Goal: Information Seeking & Learning: Learn about a topic

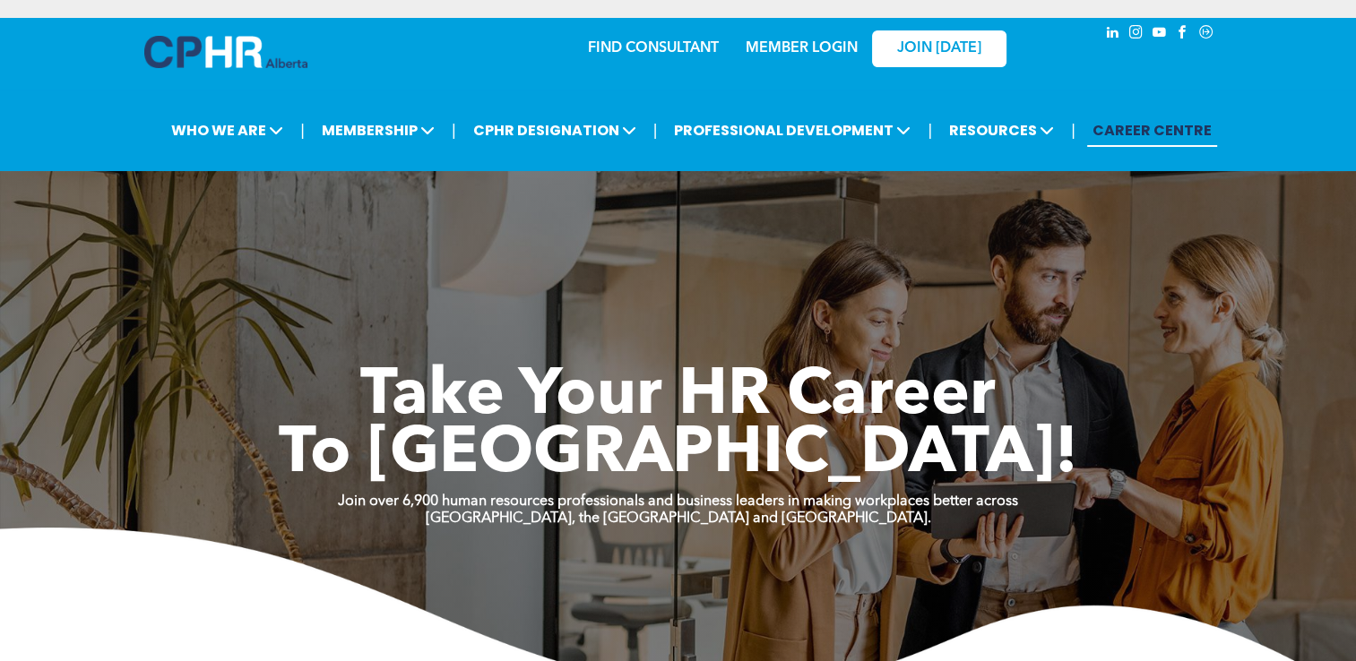
click at [784, 50] on link "MEMBER LOGIN" at bounding box center [801, 48] width 112 height 14
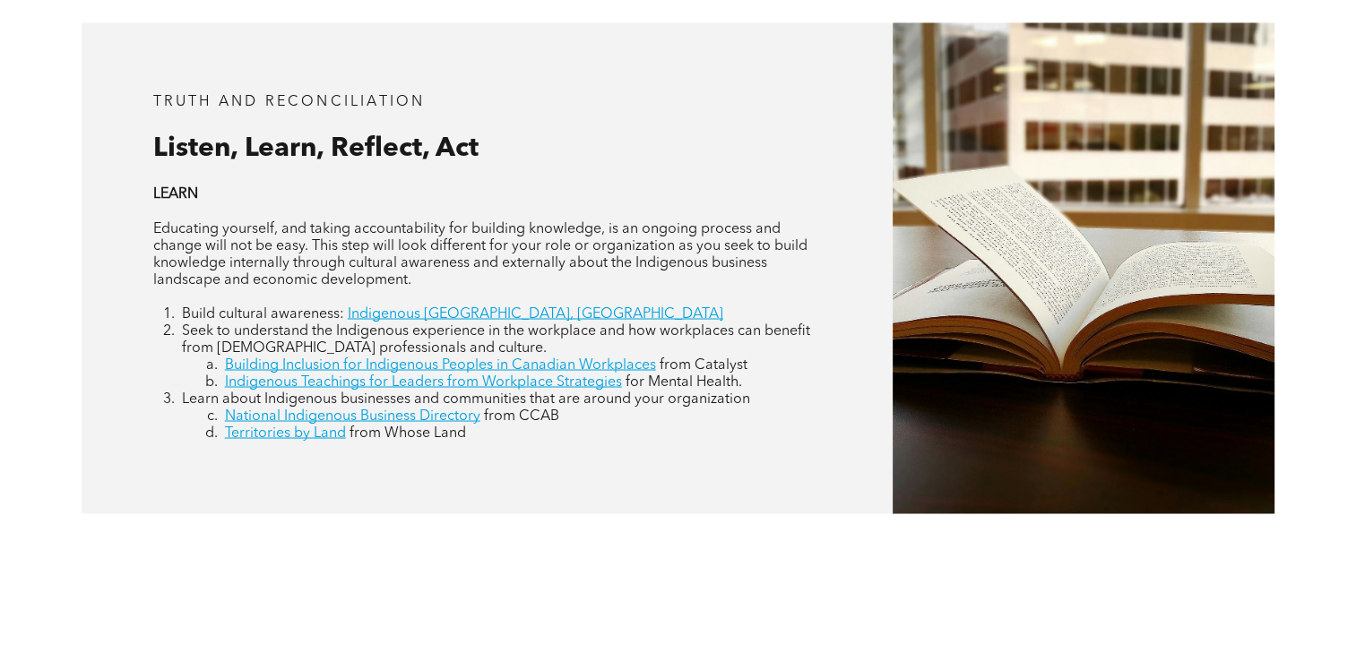
scroll to position [3225, 0]
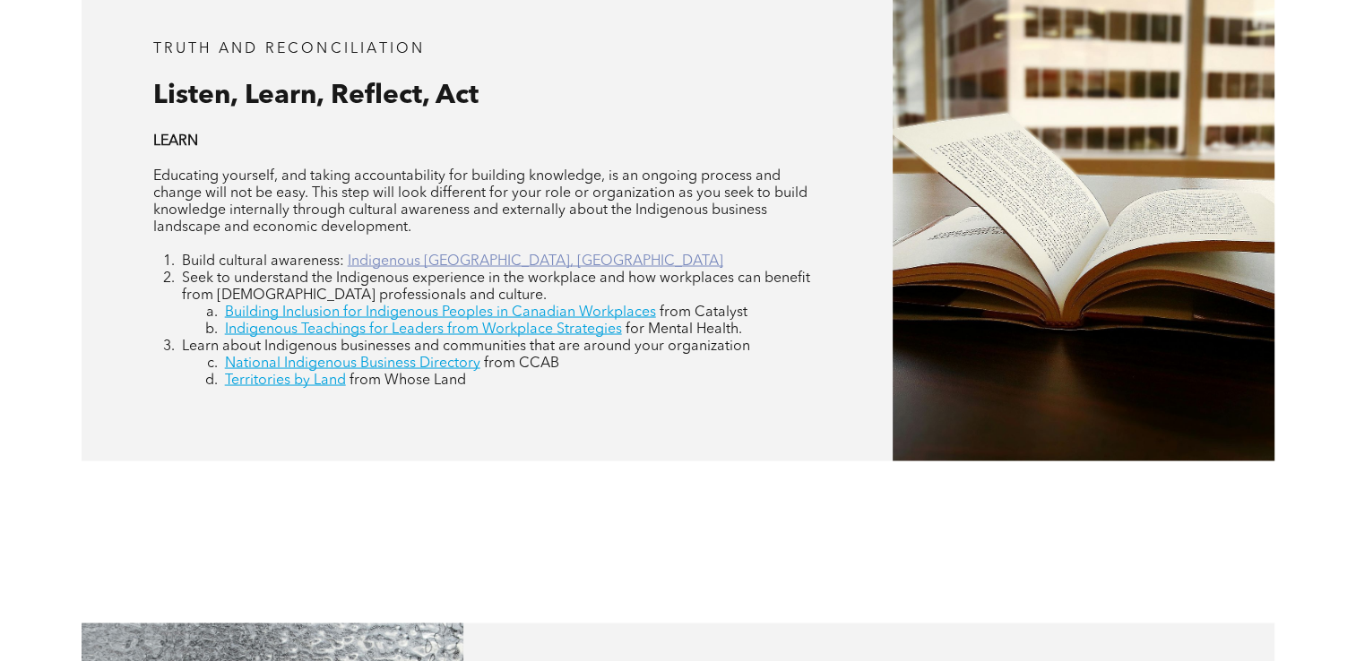
click at [423, 254] on link "Indigenous Canada, University Alberta" at bounding box center [535, 261] width 375 height 14
click at [581, 322] on link "Indigenous Teachings for Leaders from Workplace Strategies" at bounding box center [423, 329] width 397 height 14
click at [608, 305] on link "Building Inclusion for Indigenous Peoples in Canadian Workplaces" at bounding box center [440, 312] width 431 height 14
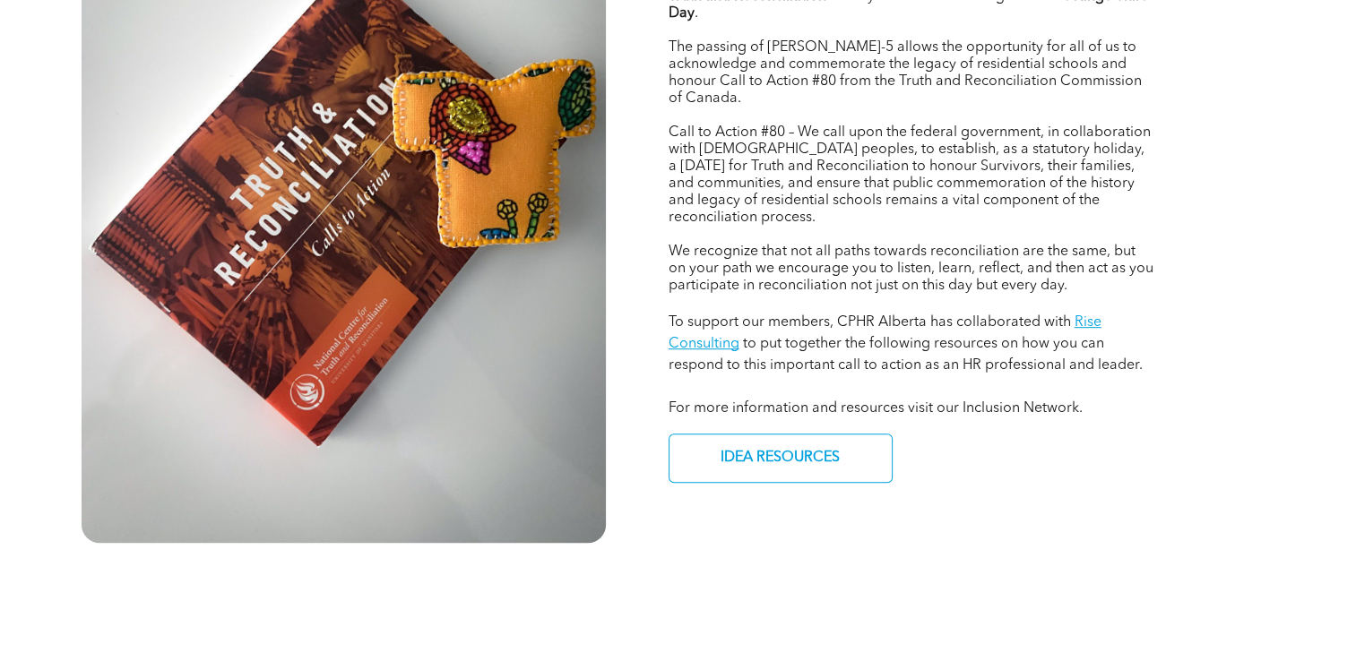
scroll to position [896, 0]
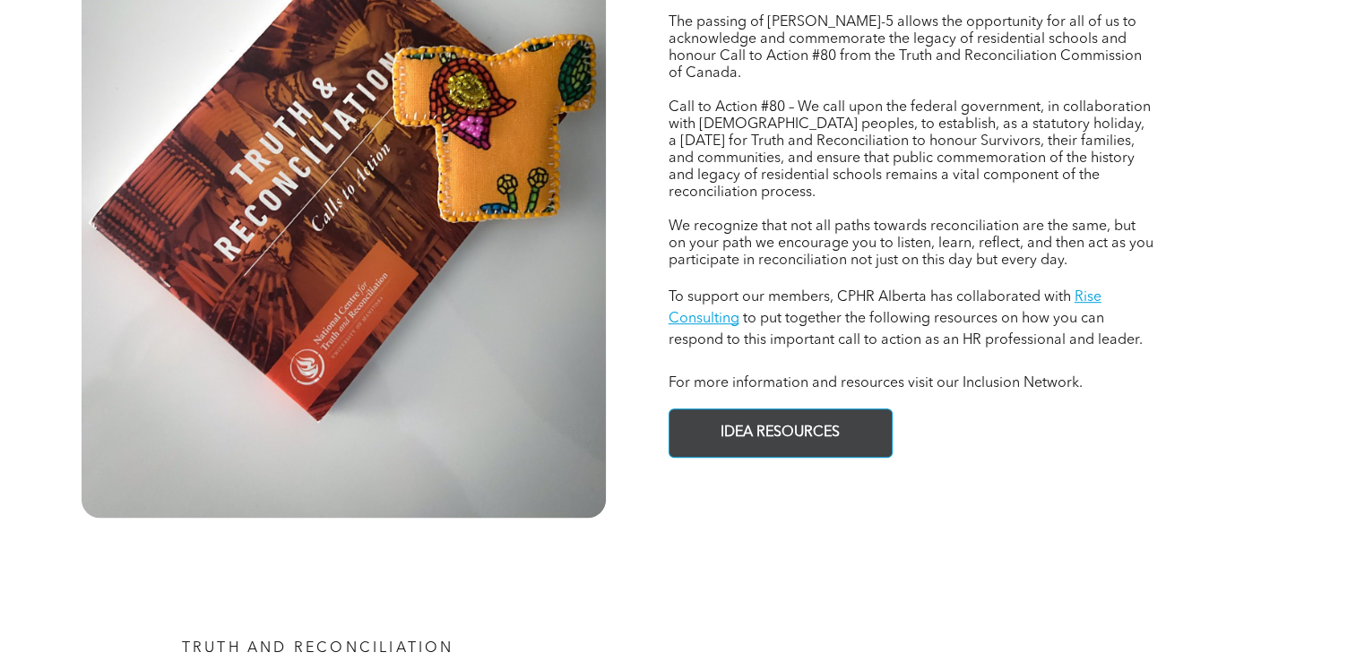
click at [799, 421] on span "IDEA RESOURCES" at bounding box center [780, 433] width 132 height 35
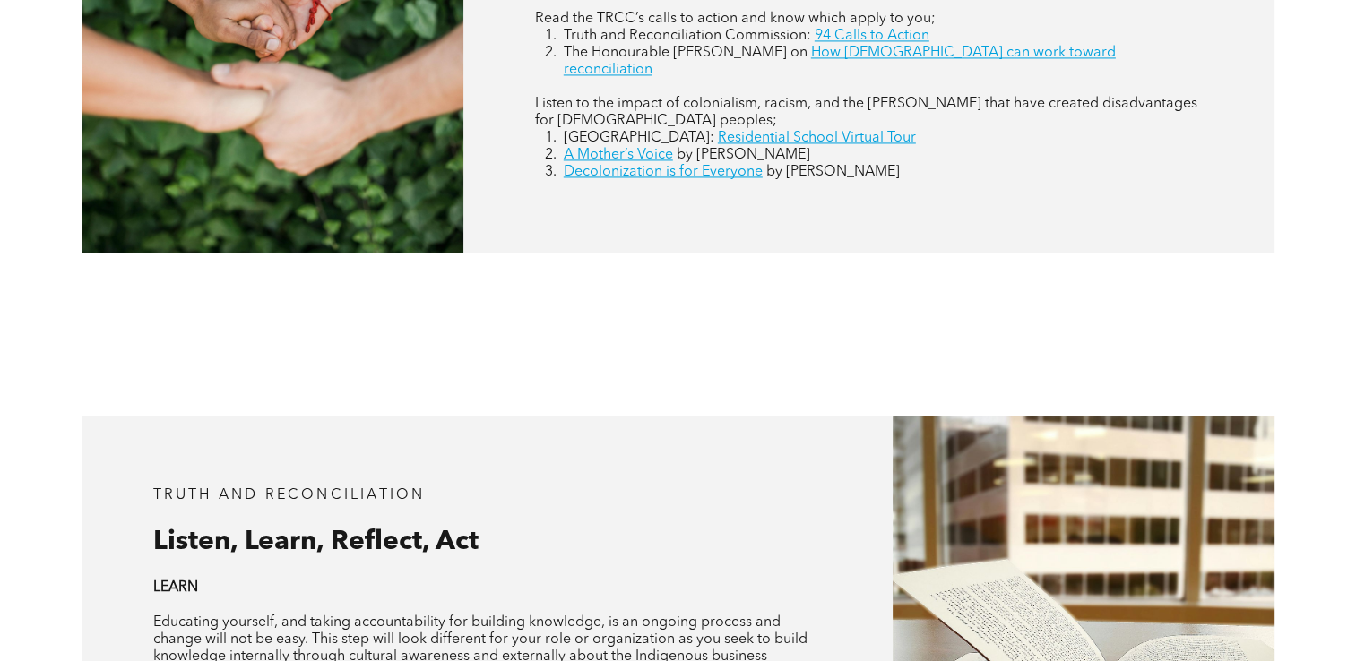
scroll to position [2777, 0]
